Goal: Transaction & Acquisition: Purchase product/service

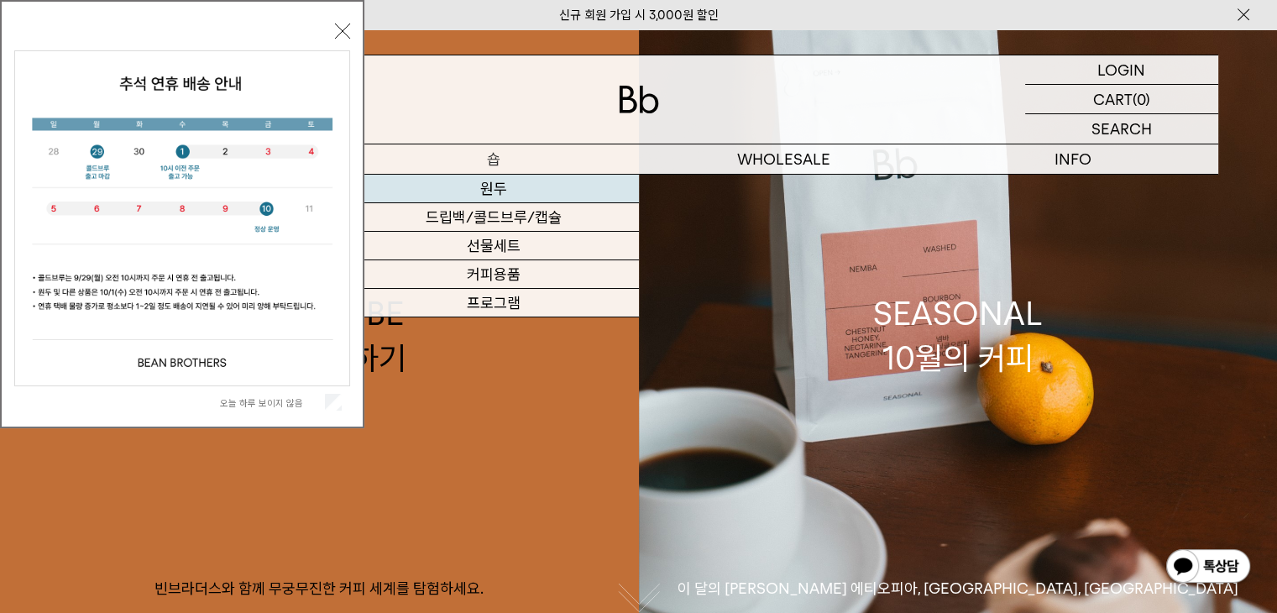
click at [497, 194] on link "원두" at bounding box center [494, 189] width 290 height 29
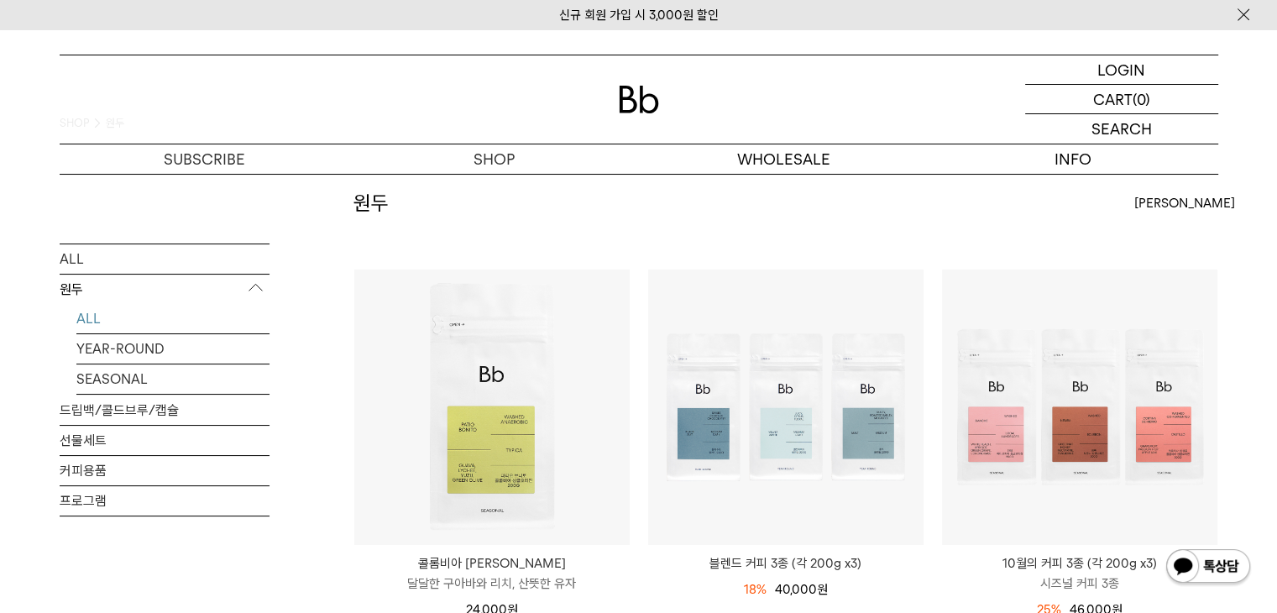
scroll to position [168, 0]
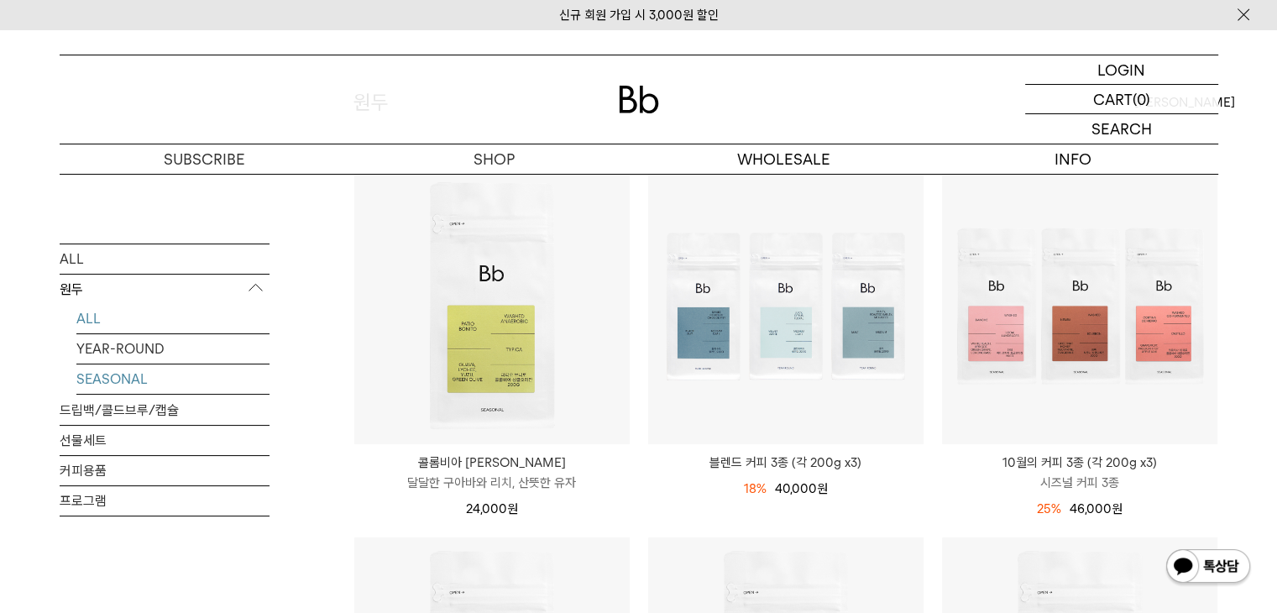
click at [117, 378] on link "SEASONAL" at bounding box center [172, 378] width 193 height 29
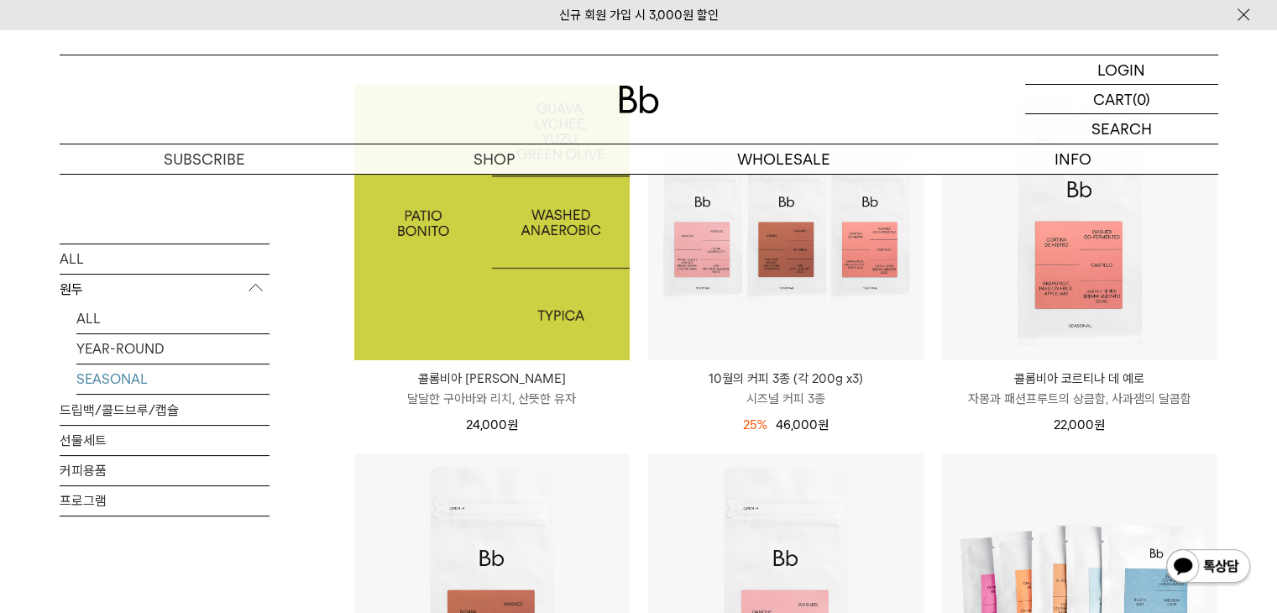
scroll to position [588, 0]
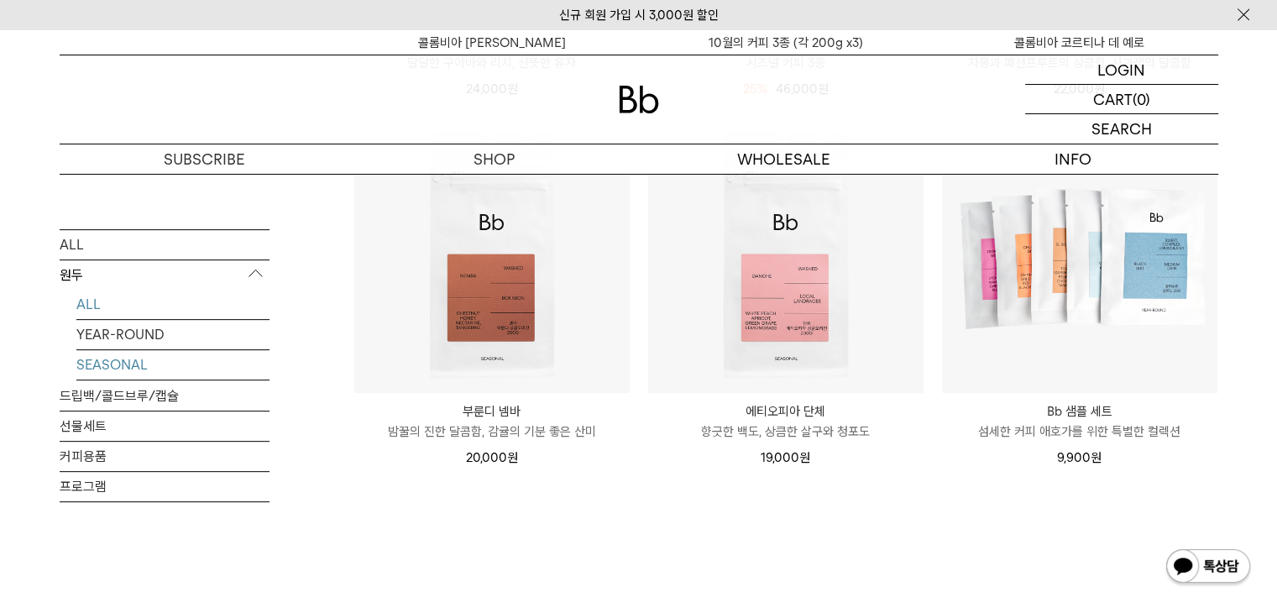
click at [99, 303] on link "ALL" at bounding box center [172, 304] width 193 height 29
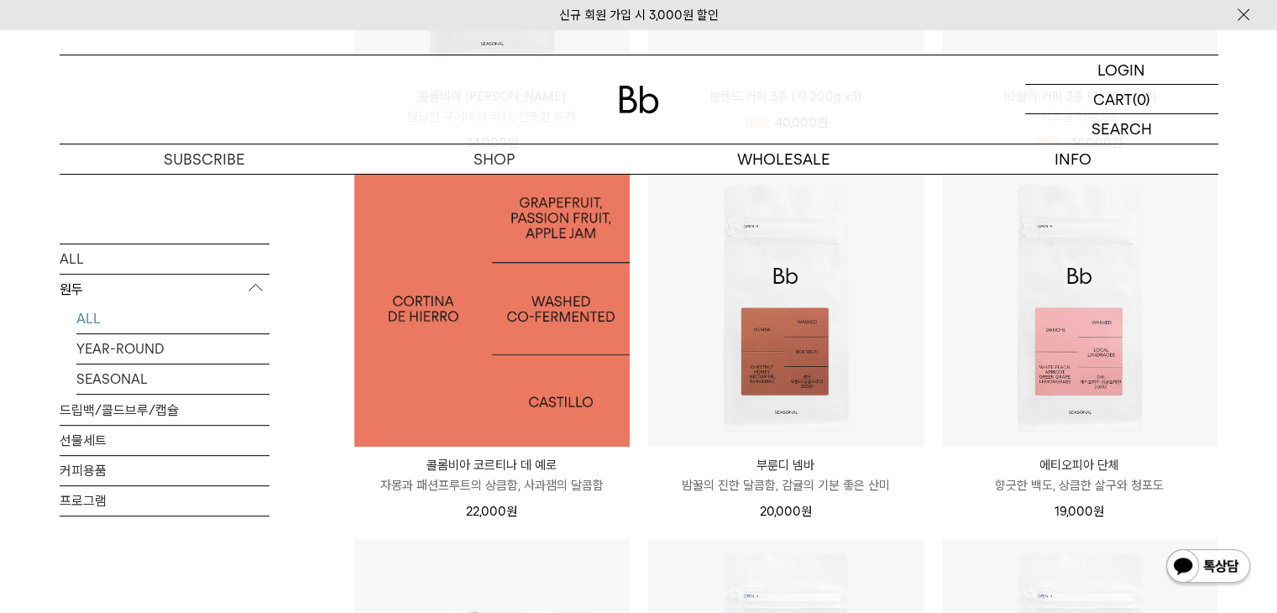
scroll to position [588, 0]
